Goal: Task Accomplishment & Management: Complete application form

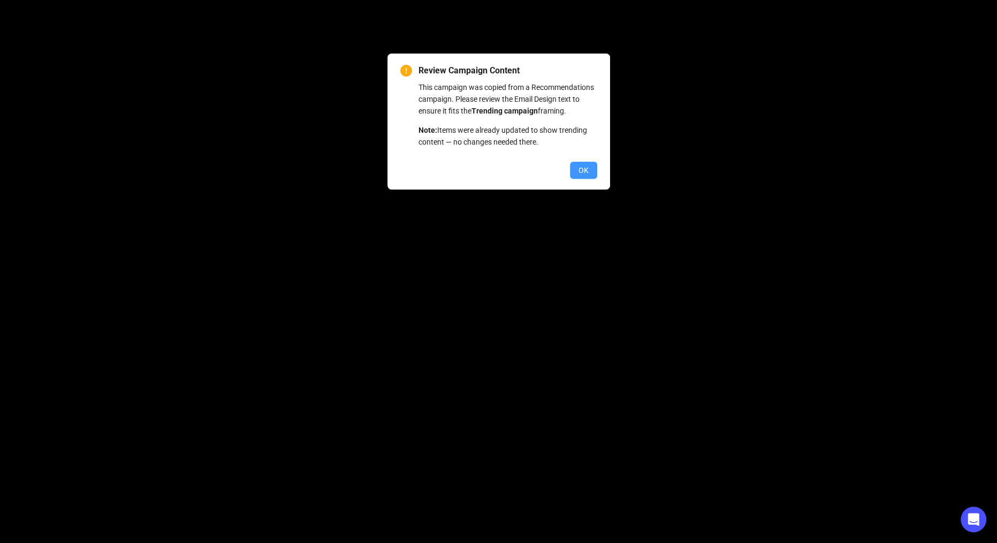
click at [587, 176] on span "OK" at bounding box center [583, 170] width 10 height 12
click at [580, 176] on span "OK" at bounding box center [583, 170] width 10 height 12
click at [581, 176] on span "OK" at bounding box center [583, 170] width 10 height 12
click at [578, 176] on span "OK" at bounding box center [583, 170] width 10 height 12
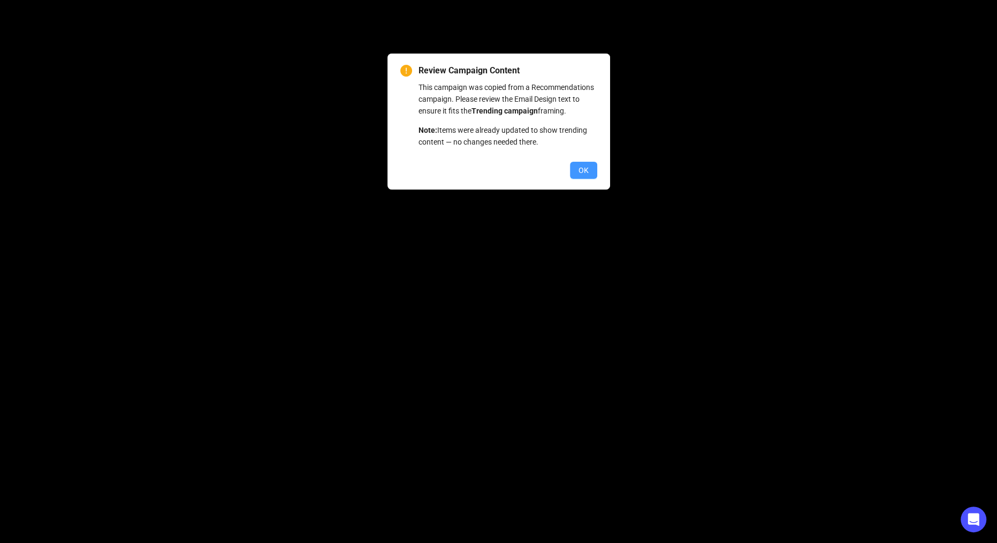
click at [578, 176] on span "OK" at bounding box center [583, 170] width 10 height 12
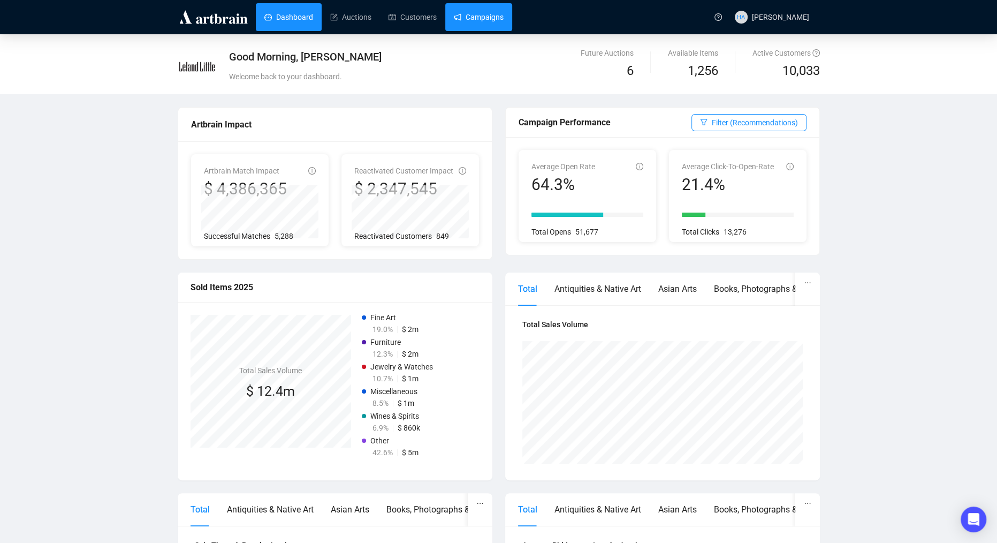
click at [487, 18] on link "Campaigns" at bounding box center [479, 17] width 50 height 28
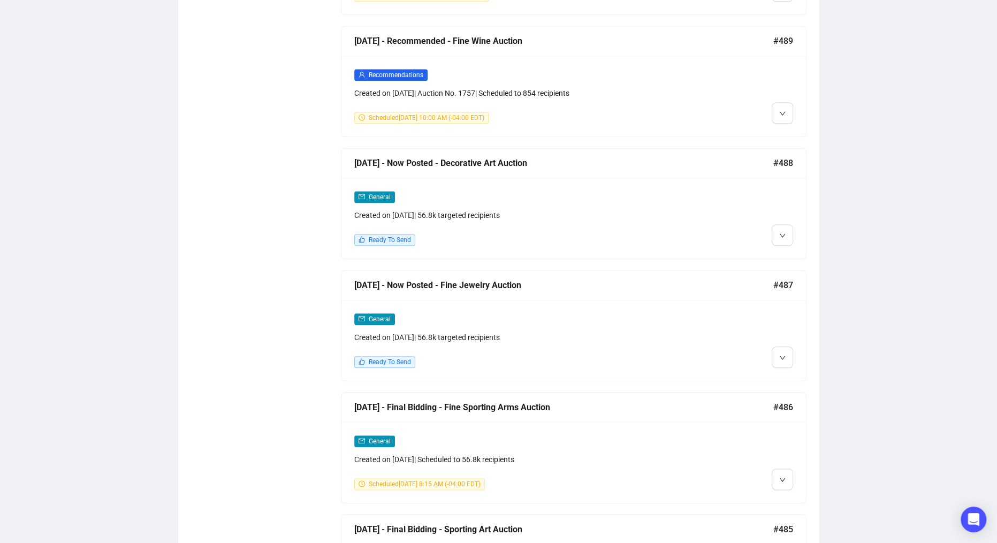
scroll to position [903, 0]
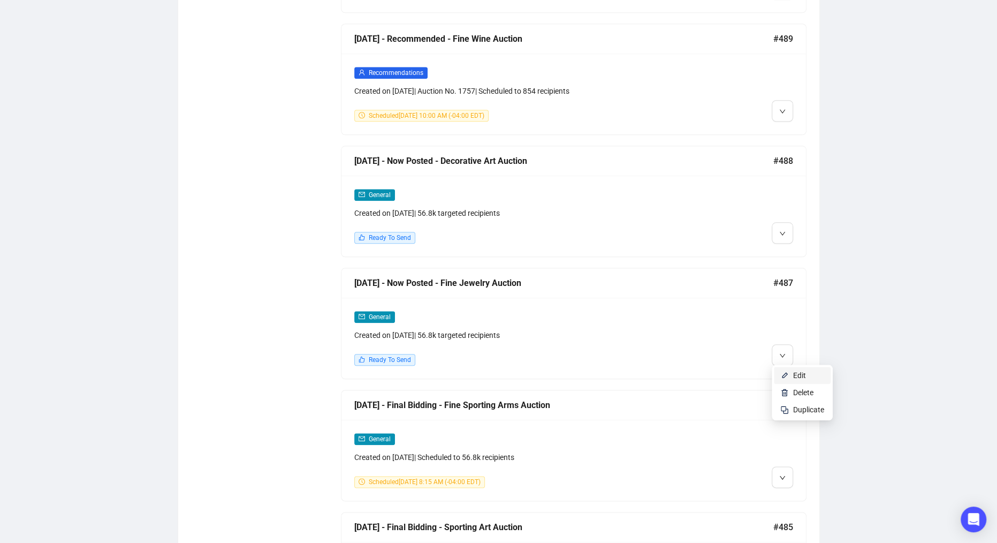
click at [795, 375] on span "Edit" at bounding box center [799, 375] width 13 height 9
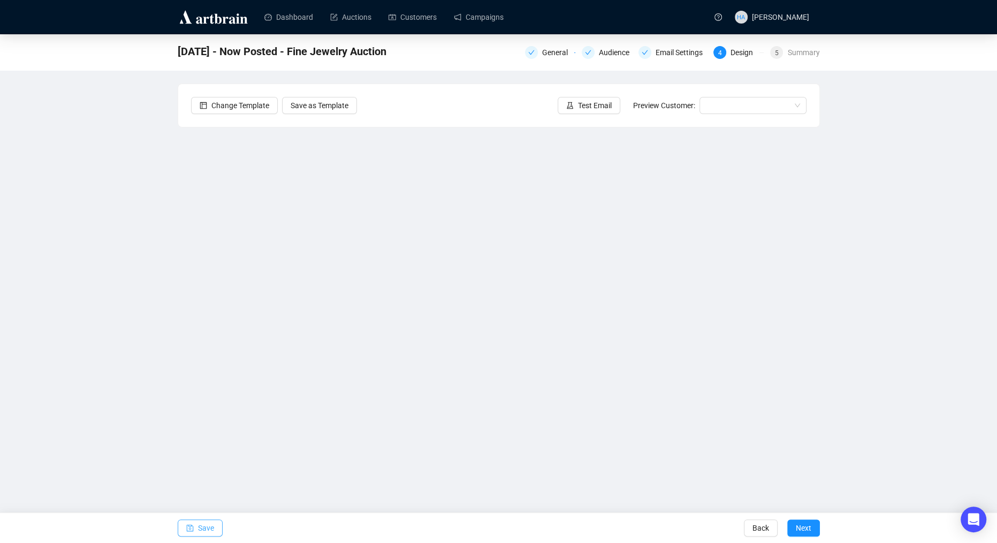
click at [211, 528] on span "Save" at bounding box center [206, 528] width 16 height 30
click at [210, 529] on span "Save" at bounding box center [206, 528] width 16 height 30
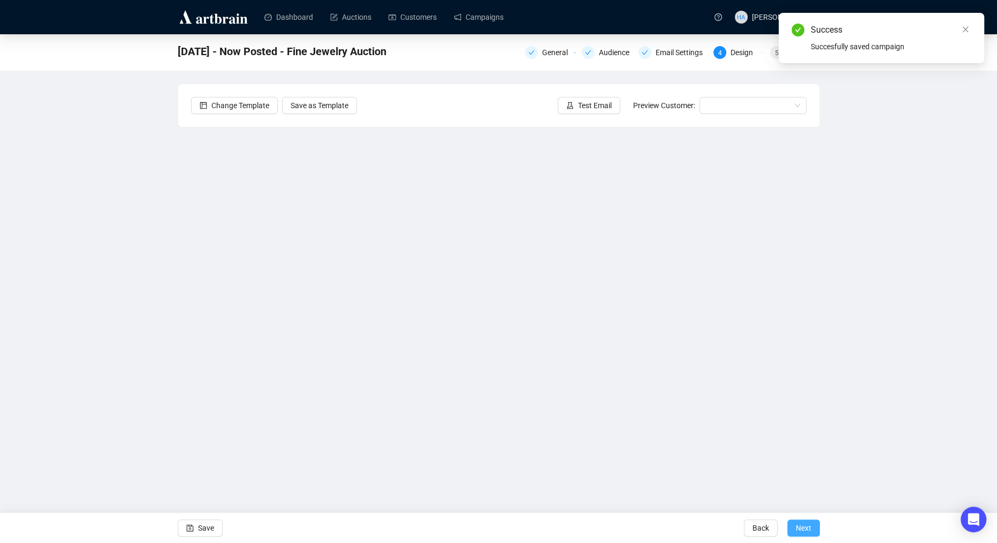
click at [799, 527] on span "Next" at bounding box center [804, 528] width 16 height 30
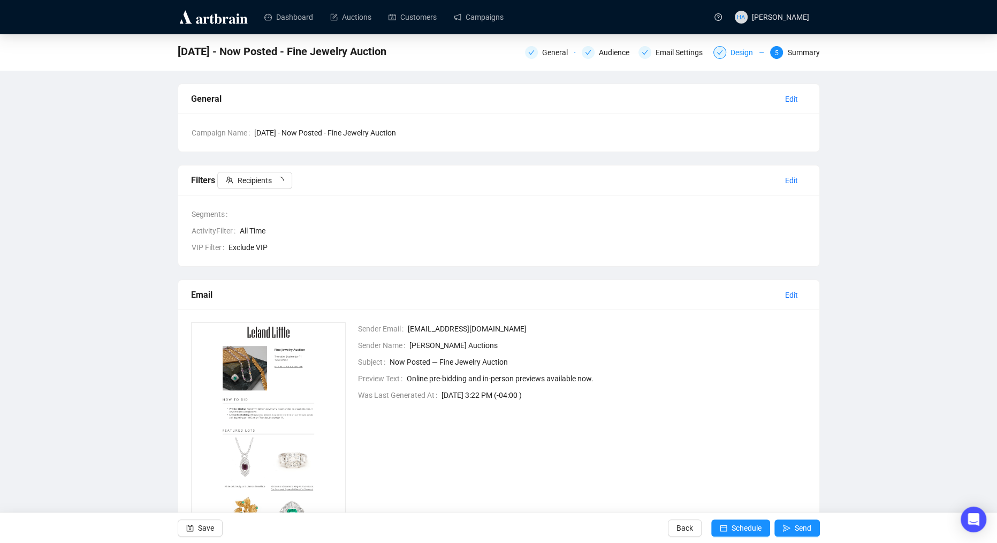
click at [732, 50] on div "Design" at bounding box center [744, 52] width 29 height 13
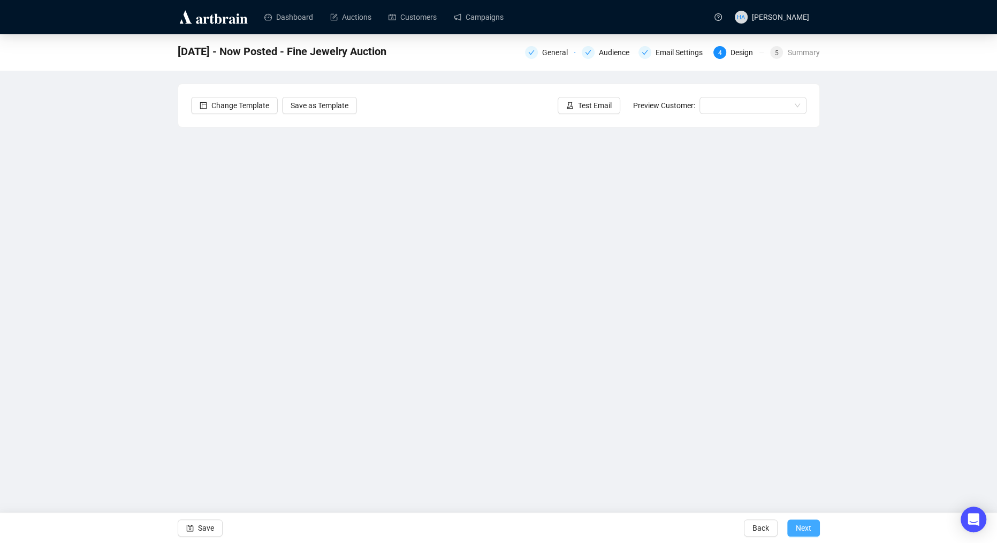
click at [804, 526] on span "Next" at bounding box center [804, 528] width 16 height 30
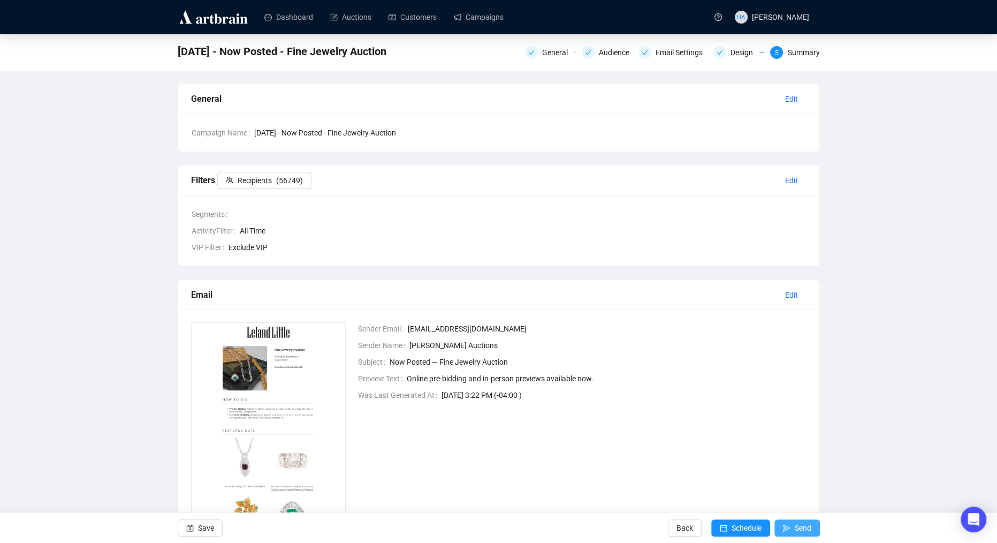
click at [800, 530] on span "Send" at bounding box center [803, 528] width 17 height 30
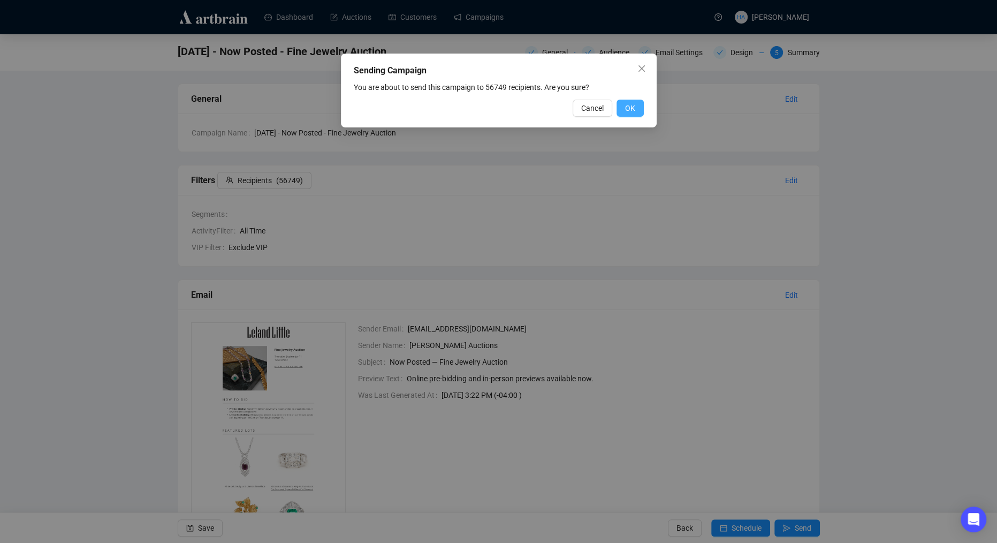
click at [631, 110] on span "OK" at bounding box center [630, 108] width 10 height 12
click at [639, 72] on icon "close" at bounding box center [641, 68] width 9 height 9
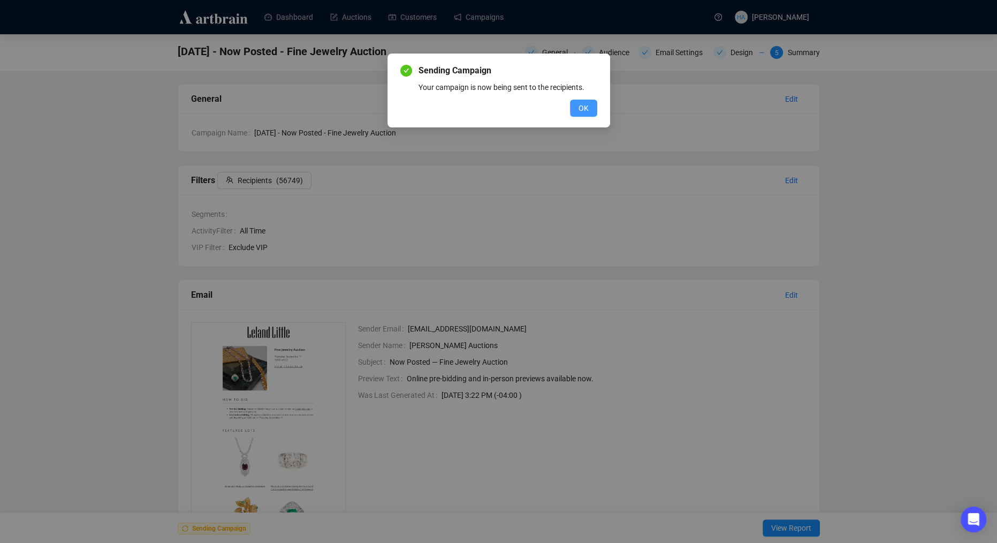
click at [589, 109] on button "OK" at bounding box center [583, 108] width 27 height 17
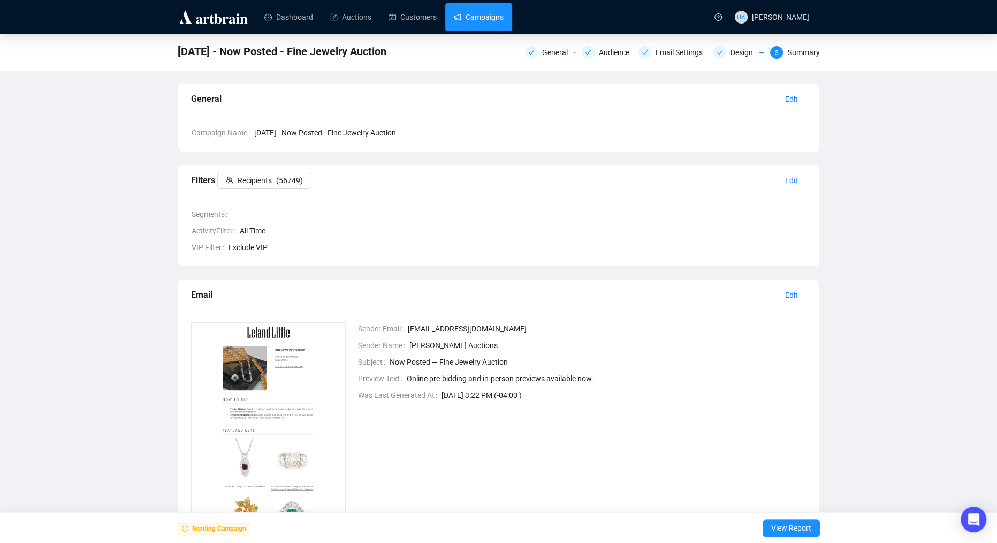
drag, startPoint x: 484, startPoint y: 17, endPoint x: 484, endPoint y: 27, distance: 9.6
click at [483, 18] on link "Campaigns" at bounding box center [479, 17] width 50 height 28
